Goal: Go to known website: Go to known website

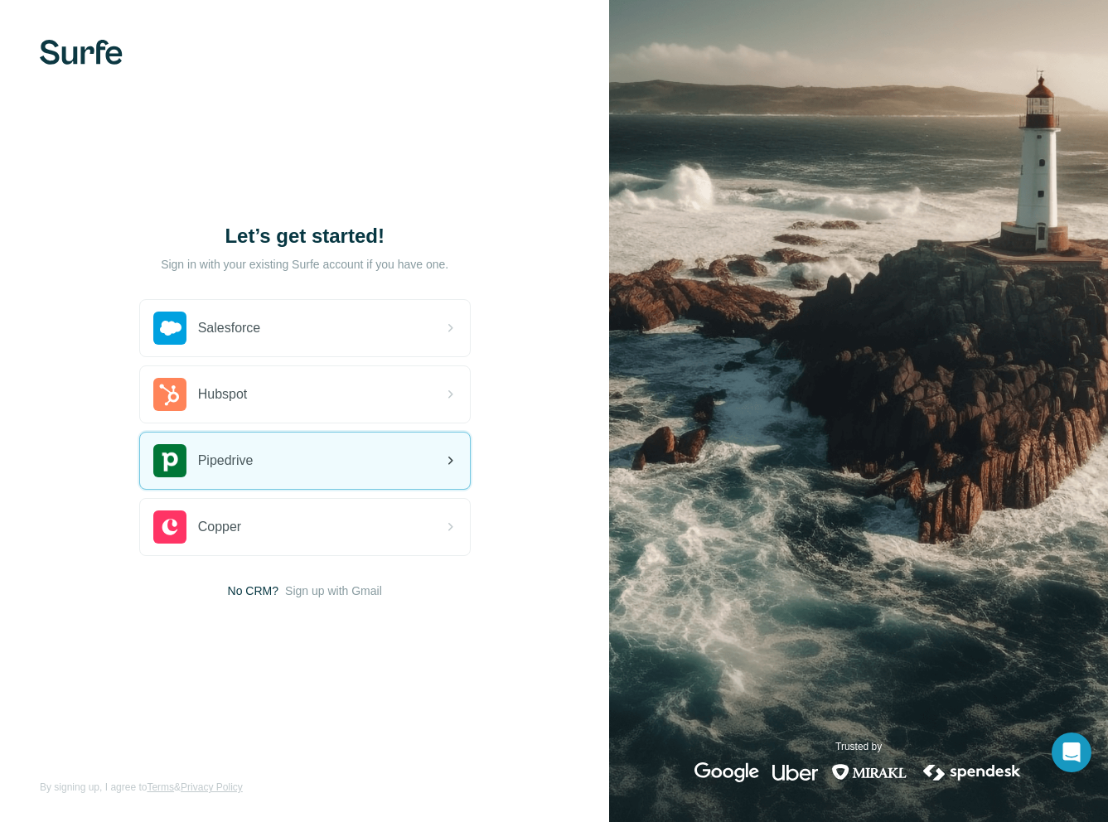
click at [264, 461] on div "Pipedrive" at bounding box center [305, 460] width 330 height 56
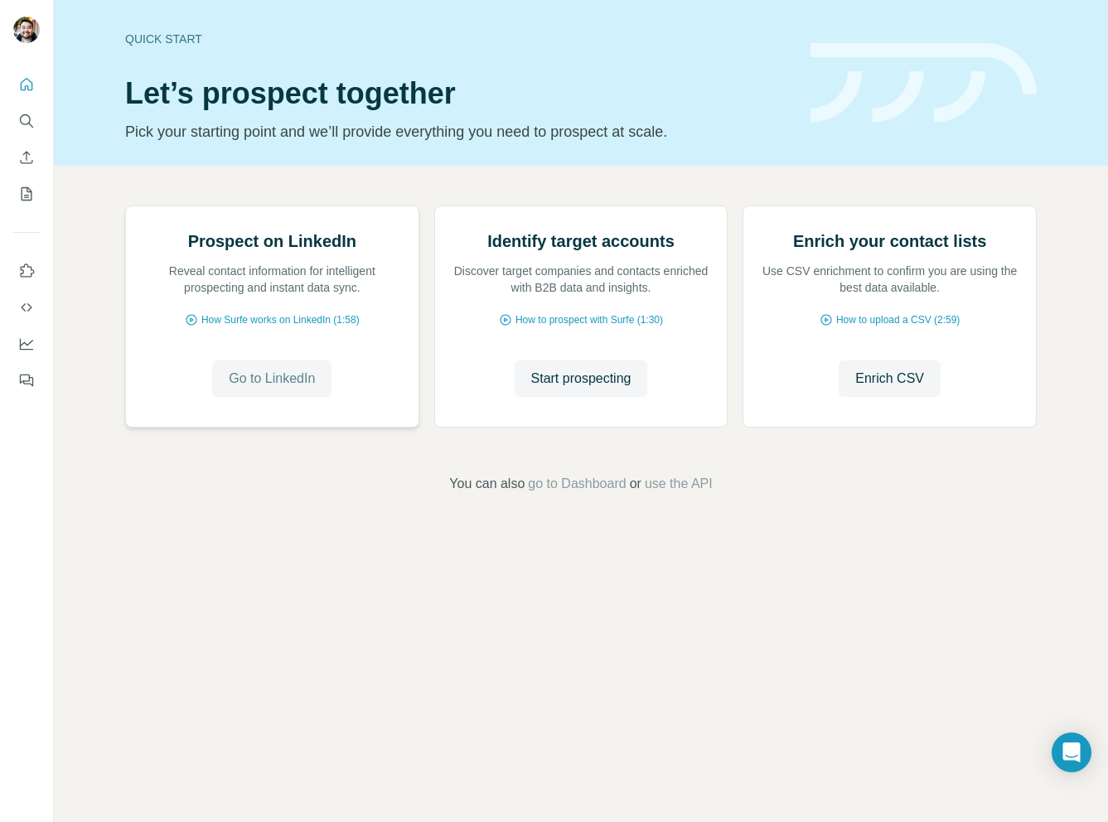
click at [307, 389] on span "Go to LinkedIn" at bounding box center [272, 379] width 86 height 20
